Goal: Task Accomplishment & Management: Use online tool/utility

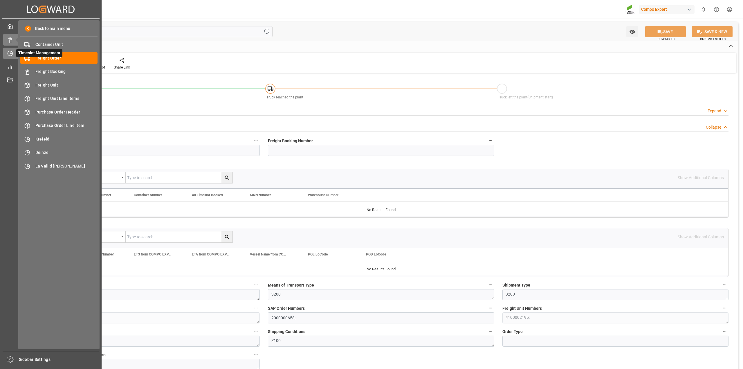
click at [11, 49] on div "Timeslot Management Timeslot Management" at bounding box center [50, 53] width 95 height 11
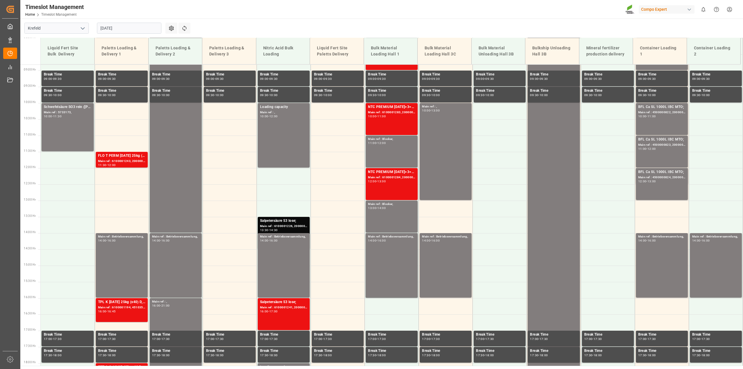
scroll to position [295, 0]
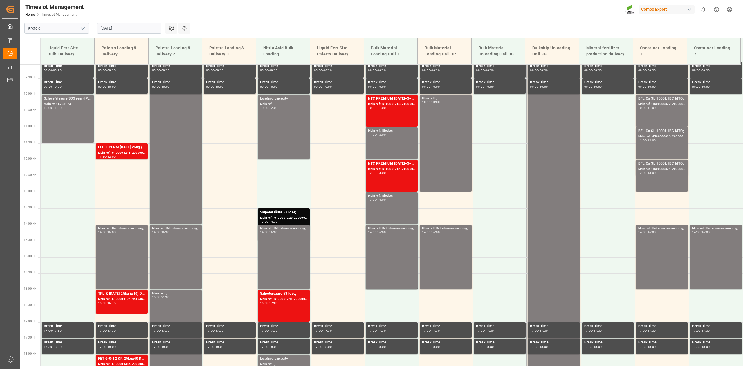
click at [123, 25] on input "[DATE]" at bounding box center [129, 28] width 64 height 11
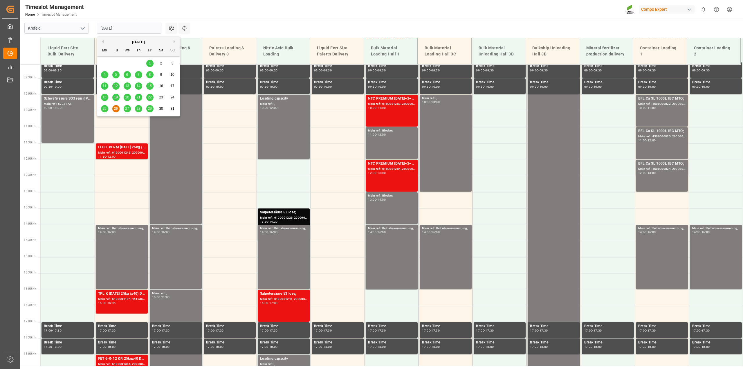
click at [125, 109] on span "27" at bounding box center [127, 109] width 4 height 4
